Goal: Transaction & Acquisition: Download file/media

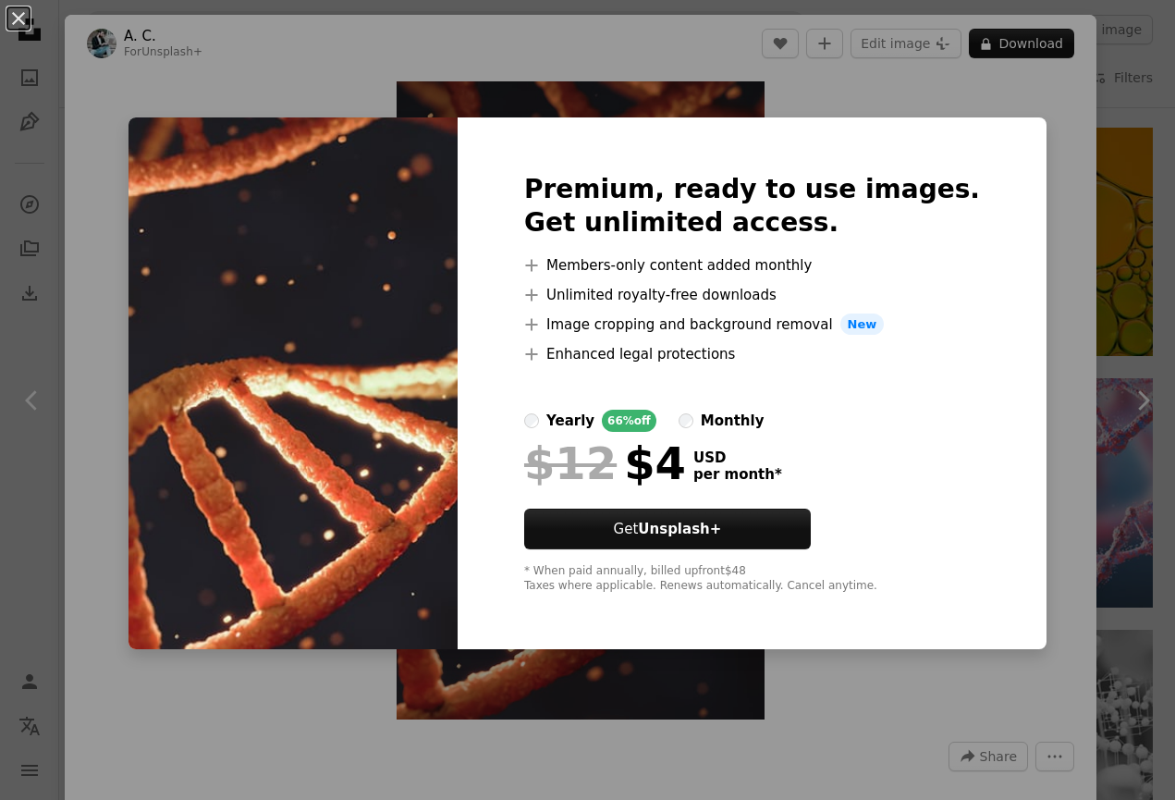
scroll to position [318, 0]
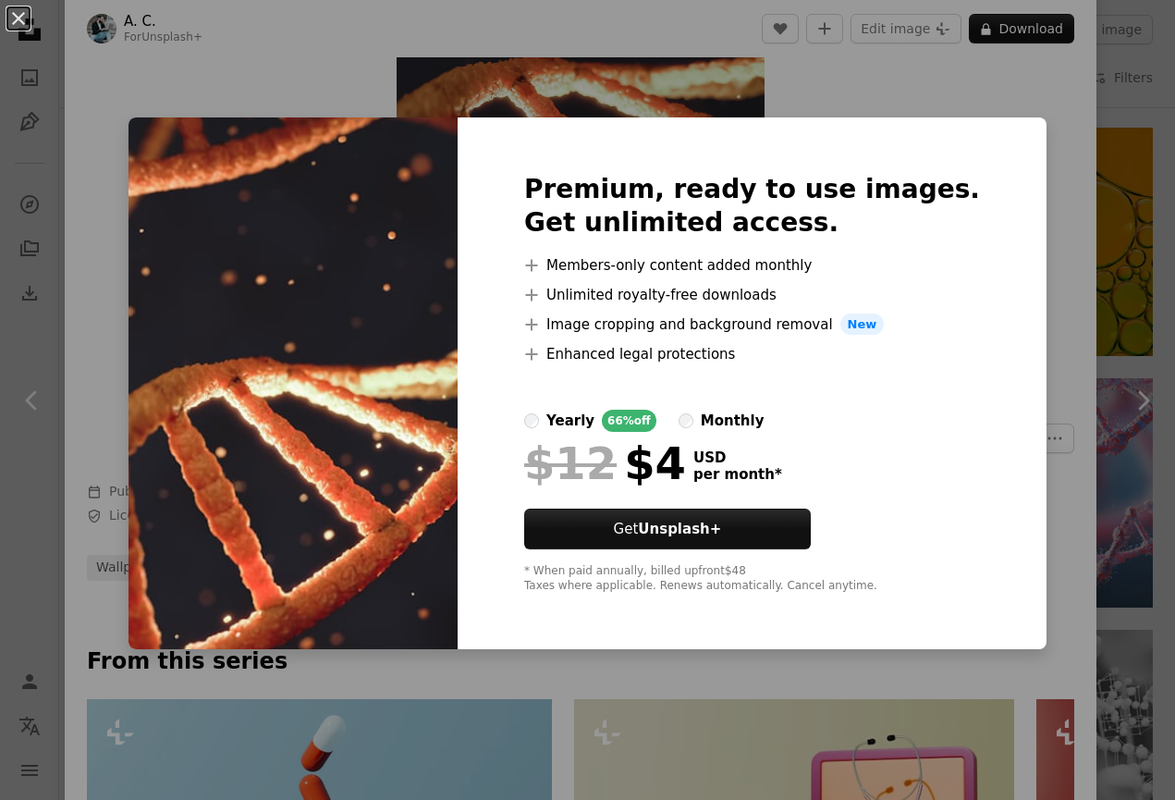
click at [1013, 255] on div "An X shape Premium, ready to use images. Get unlimited access. A plus sign Memb…" at bounding box center [587, 400] width 1175 height 800
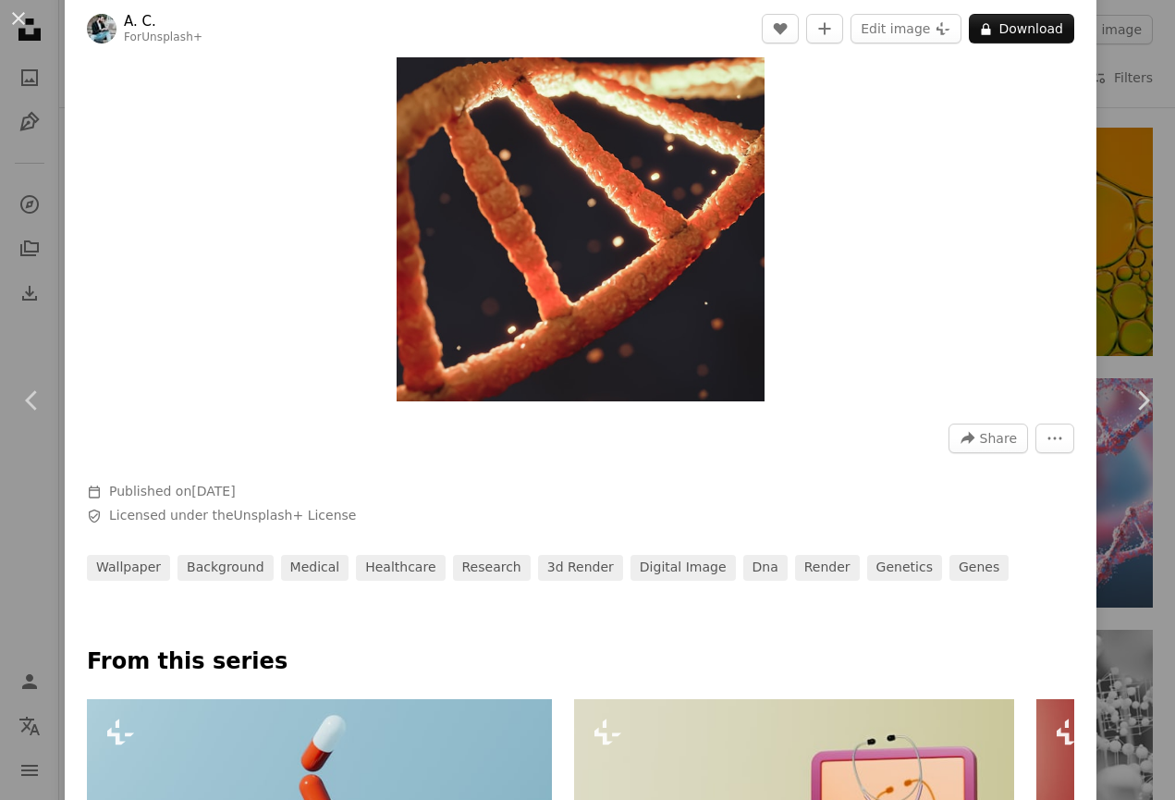
click at [1119, 226] on div "An X shape Chevron left Chevron right A. C. For Unsplash+ A heart A plus sign E…" at bounding box center [587, 400] width 1175 height 800
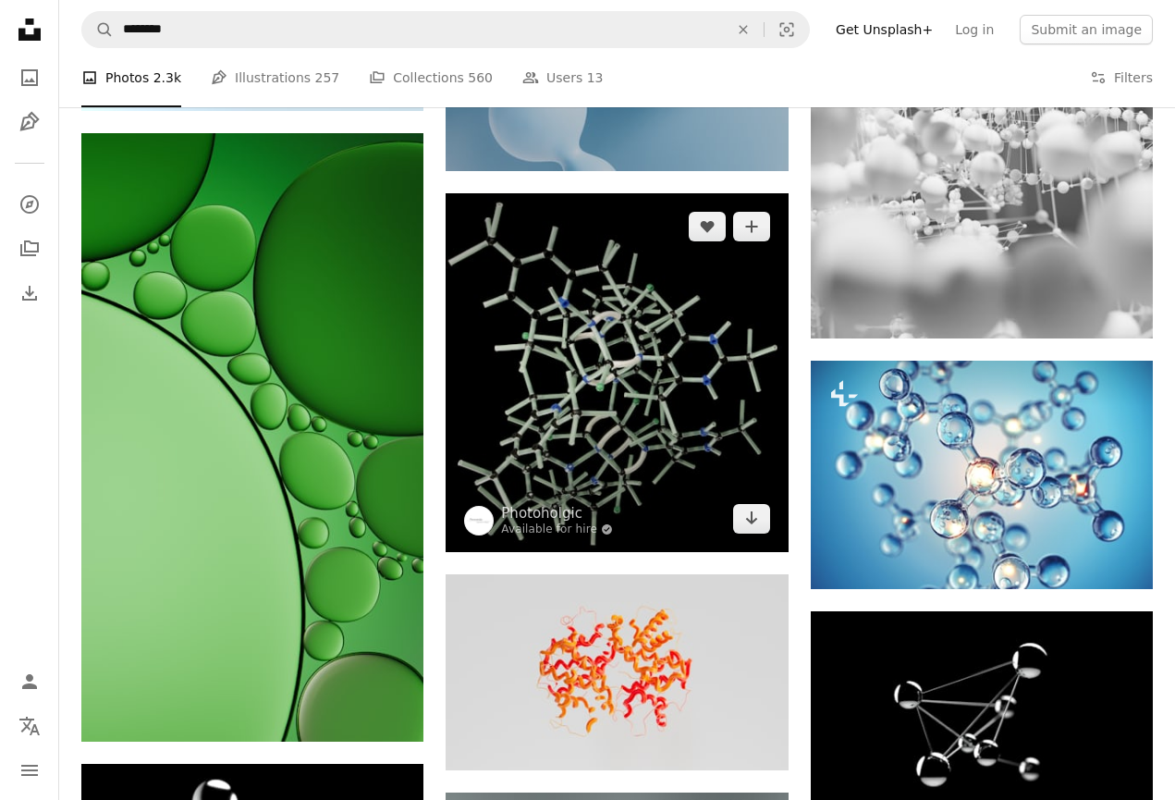
scroll to position [1423, 0]
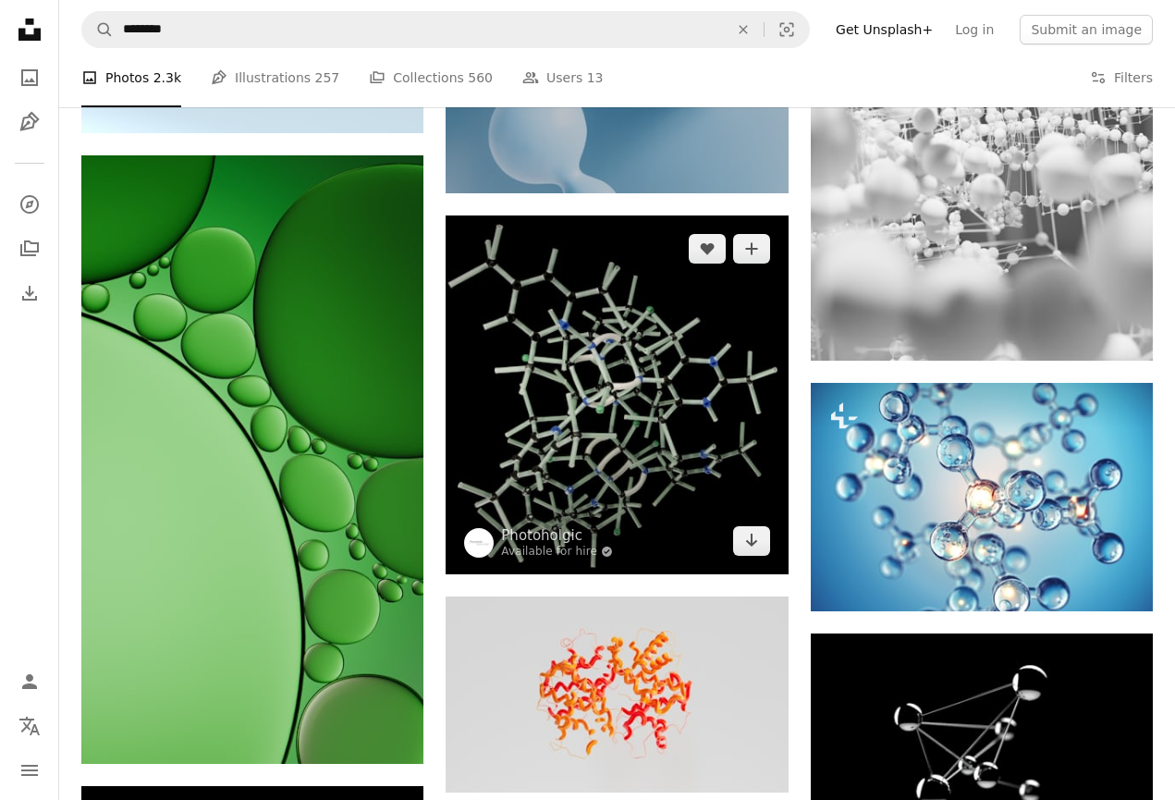
click at [655, 396] on img at bounding box center [617, 394] width 342 height 359
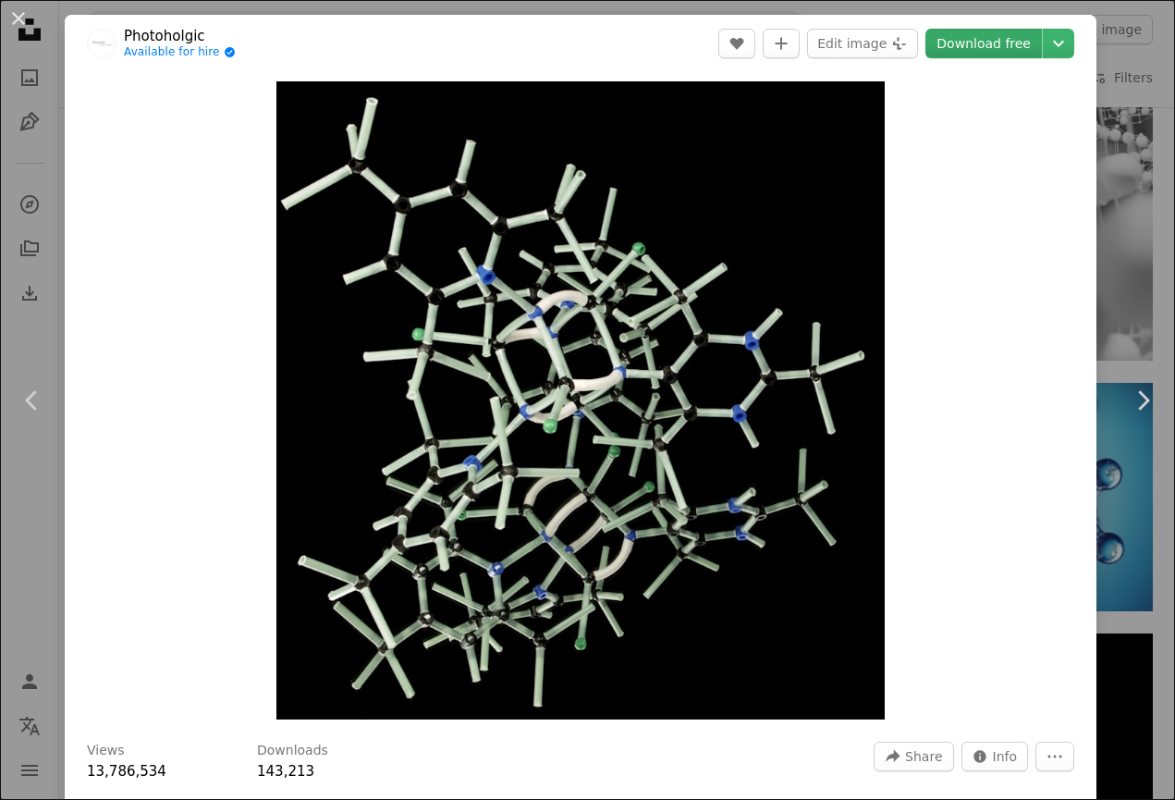
click at [1011, 46] on link "Download free" at bounding box center [984, 44] width 117 height 30
